Goal: Understand process/instructions: Learn how to perform a task or action

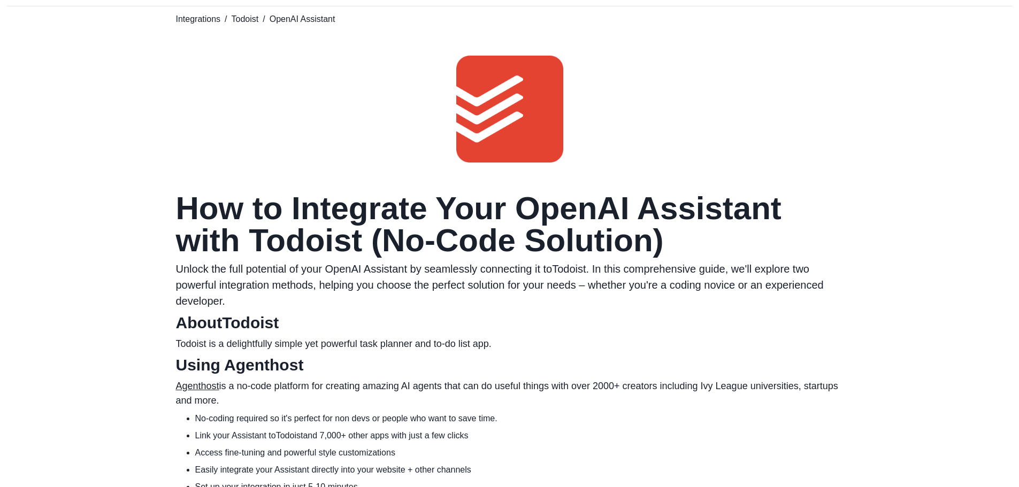
scroll to position [107, 0]
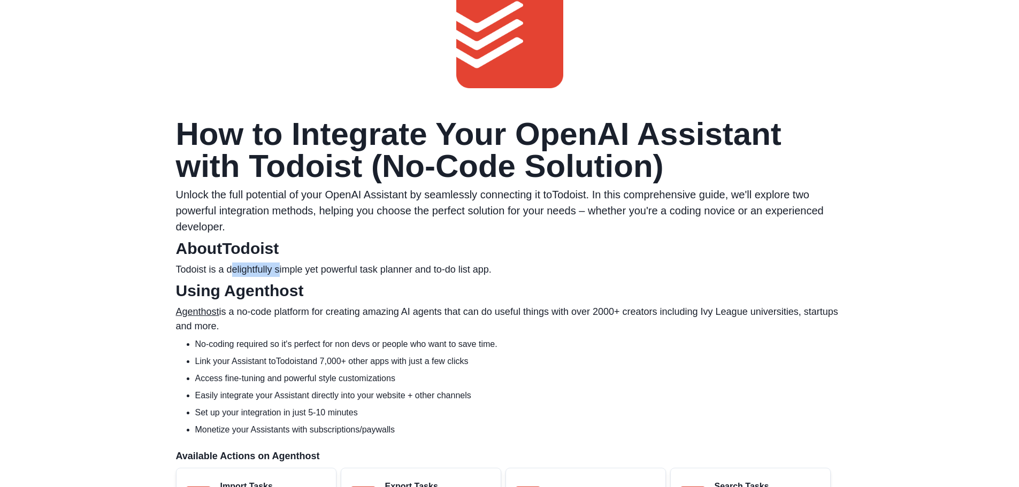
drag, startPoint x: 230, startPoint y: 270, endPoint x: 278, endPoint y: 270, distance: 48.1
click at [278, 270] on p "Todoist is a delightfully simple yet powerful task planner and to-do list app." at bounding box center [509, 270] width 667 height 14
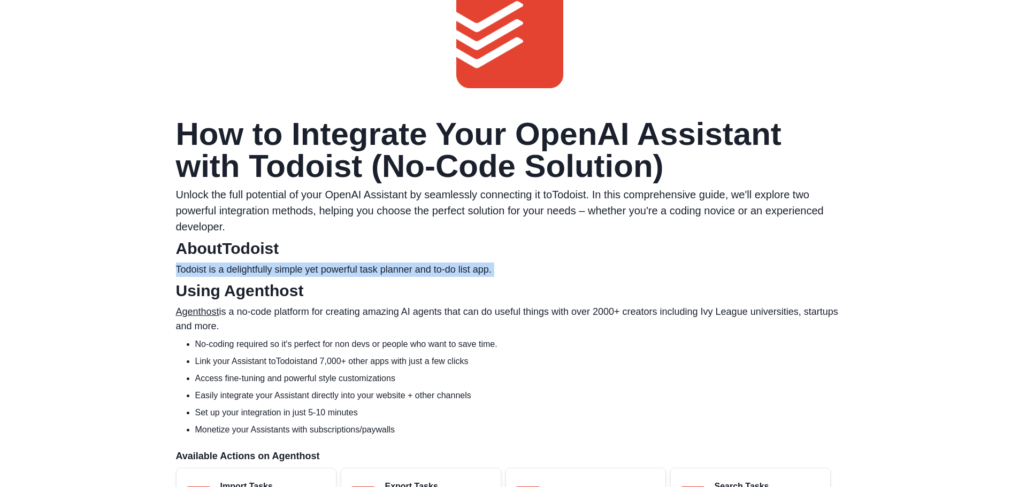
click at [278, 270] on p "Todoist is a delightfully simple yet powerful task planner and to-do list app." at bounding box center [509, 270] width 667 height 14
click at [280, 268] on p "Todoist is a delightfully simple yet powerful task planner and to-do list app." at bounding box center [509, 270] width 667 height 14
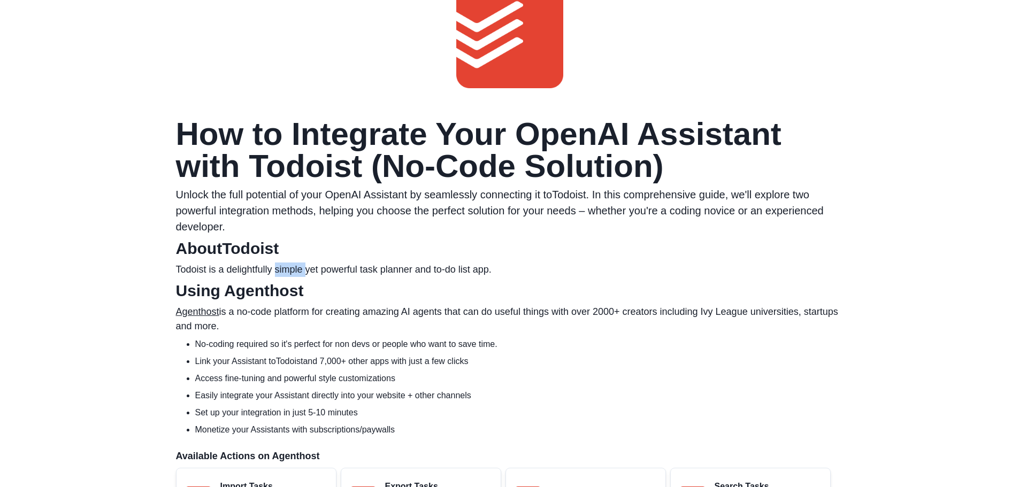
click at [280, 268] on p "Todoist is a delightfully simple yet powerful task planner and to-do list app." at bounding box center [509, 270] width 667 height 14
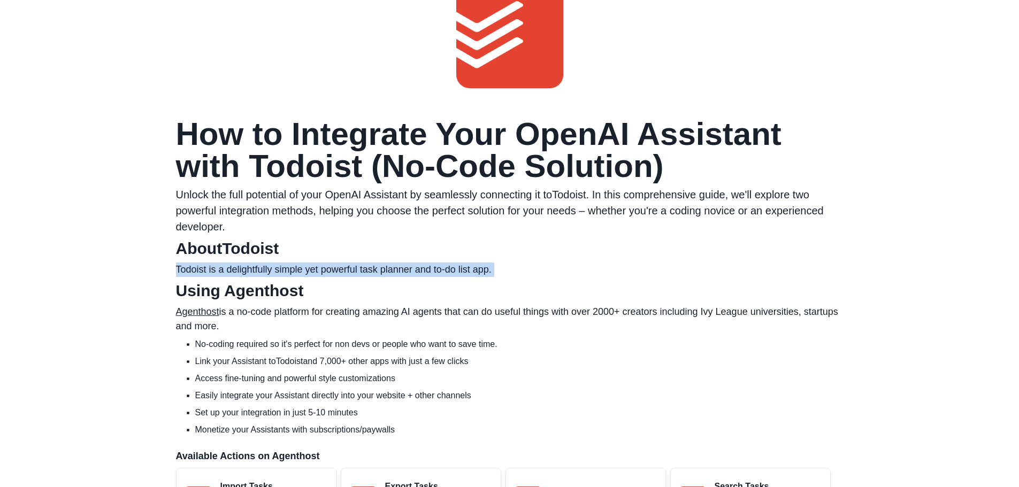
click at [280, 268] on p "Todoist is a delightfully simple yet powerful task planner and to-do list app." at bounding box center [509, 270] width 667 height 14
click at [284, 265] on p "Todoist is a delightfully simple yet powerful task planner and to-do list app." at bounding box center [509, 270] width 667 height 14
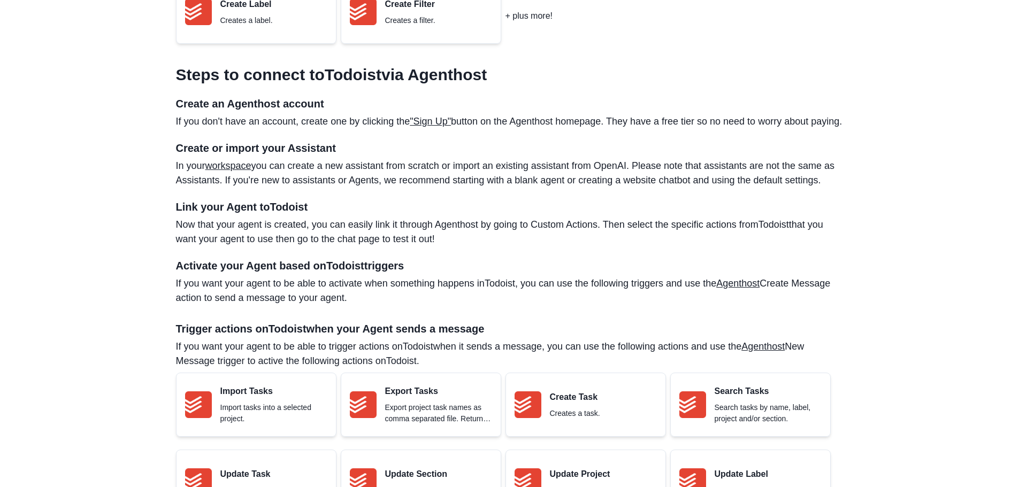
scroll to position [1283, 0]
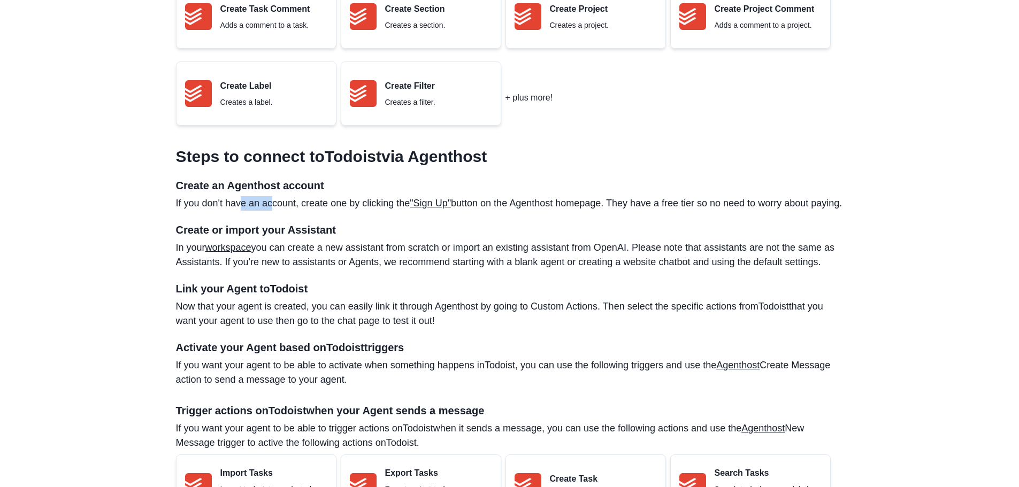
drag, startPoint x: 241, startPoint y: 204, endPoint x: 272, endPoint y: 202, distance: 31.6
click at [272, 202] on p "If you don't have an account, create one by clicking the "Sign Up" button on th…" at bounding box center [509, 203] width 667 height 14
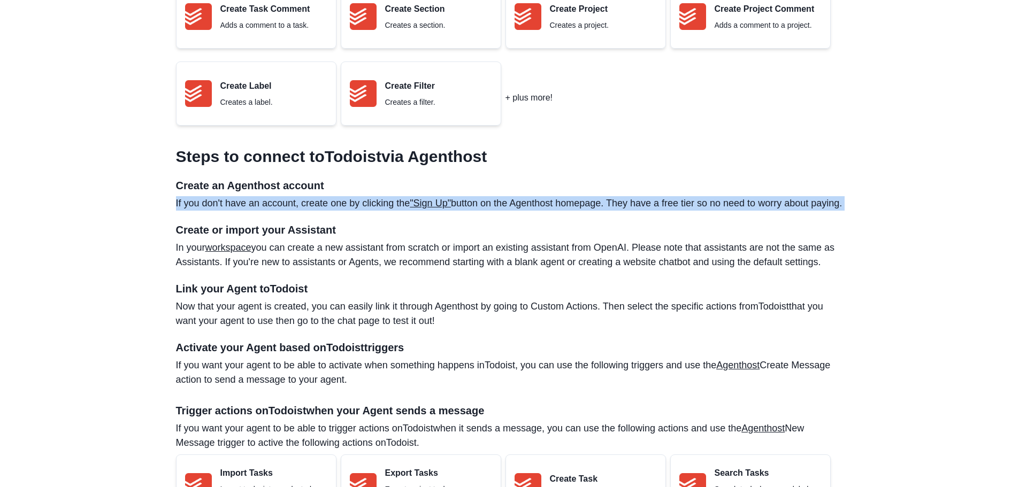
click at [272, 202] on p "If you don't have an account, create one by clicking the "Sign Up" button on th…" at bounding box center [509, 203] width 667 height 14
click at [264, 202] on p "If you don't have an account, create one by clicking the "Sign Up" button on th…" at bounding box center [509, 203] width 667 height 14
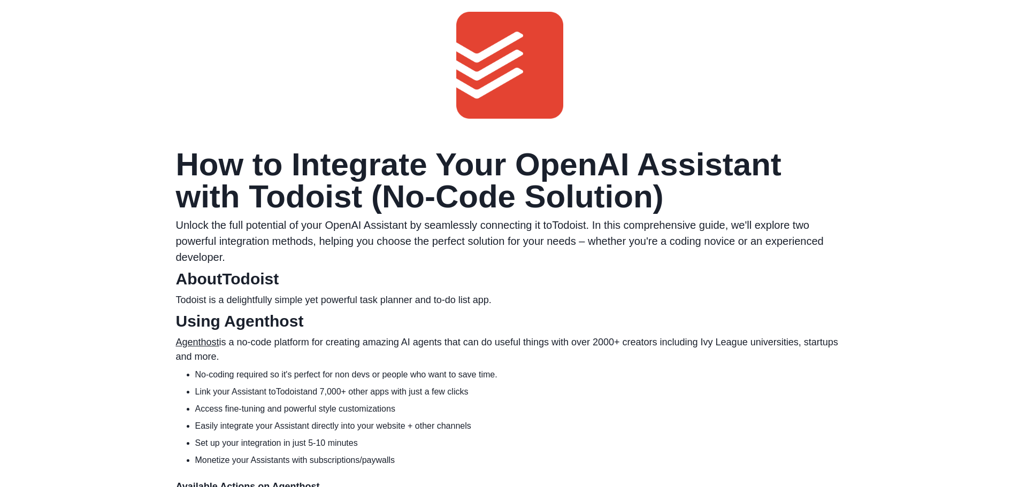
scroll to position [0, 0]
